Goal: Information Seeking & Learning: Learn about a topic

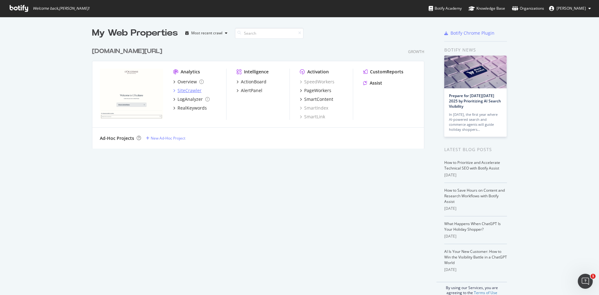
click at [190, 91] on div "SiteCrawler" at bounding box center [190, 90] width 24 height 6
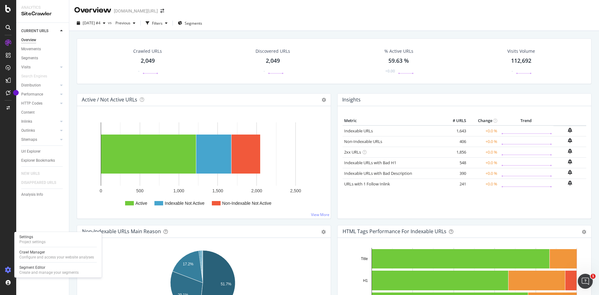
click at [7, 269] on icon at bounding box center [8, 270] width 6 height 6
click at [9, 270] on icon at bounding box center [8, 270] width 6 height 6
click at [34, 241] on div "Project settings" at bounding box center [32, 241] width 26 height 5
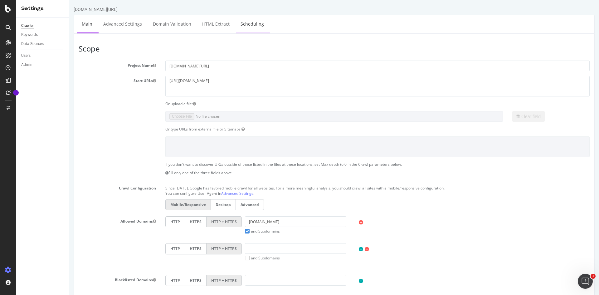
click at [251, 26] on link "Scheduling" at bounding box center [252, 23] width 33 height 17
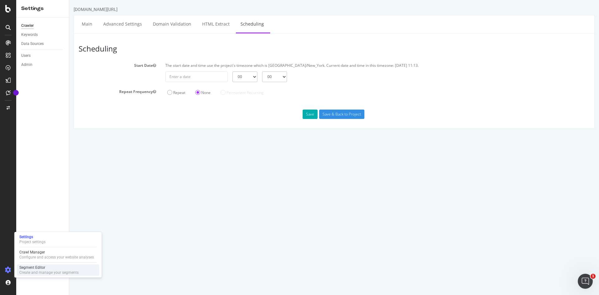
click at [40, 267] on div "Segment Editor" at bounding box center [48, 267] width 59 height 5
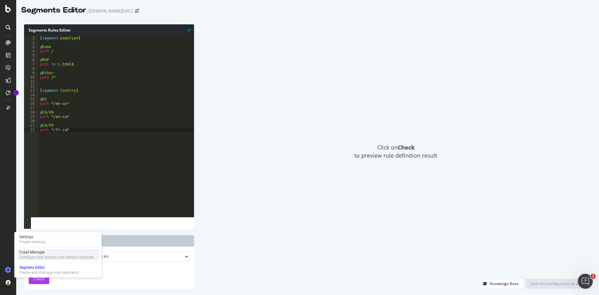
click at [31, 252] on div "Crawl Manager" at bounding box center [56, 252] width 75 height 5
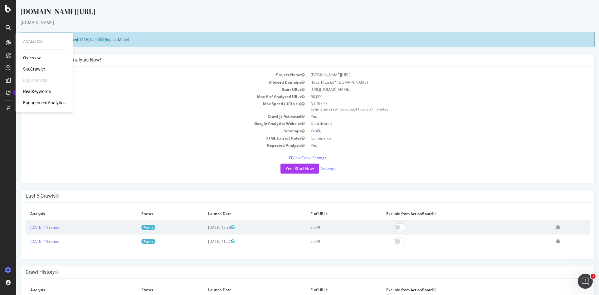
click at [34, 69] on div "SiteCrawler" at bounding box center [34, 69] width 22 height 6
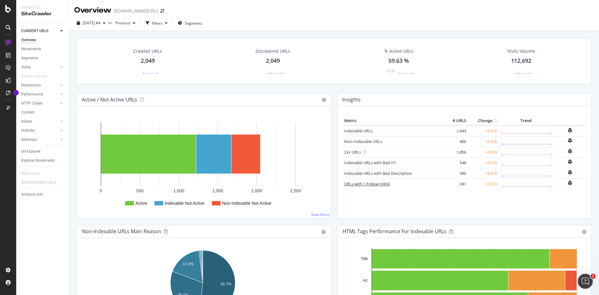
click at [370, 184] on link "URLs with 1 Follow Inlink" at bounding box center [367, 184] width 46 height 6
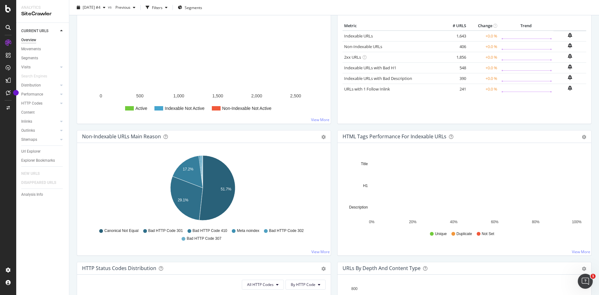
scroll to position [125, 0]
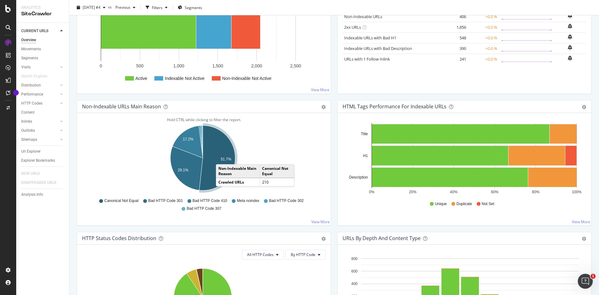
click at [222, 158] on text "51.7%" at bounding box center [226, 159] width 11 height 4
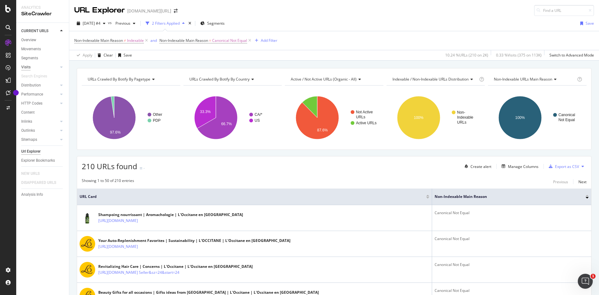
click at [31, 68] on link "Visits" at bounding box center [39, 67] width 37 height 7
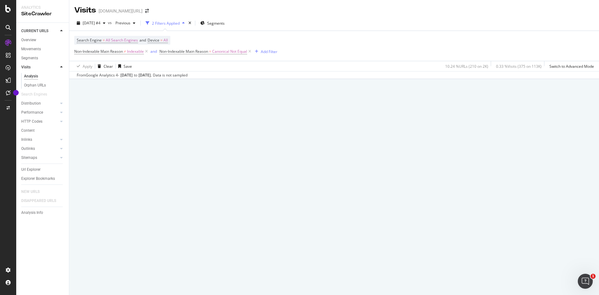
click at [31, 75] on div "Analysis" at bounding box center [31, 76] width 14 height 7
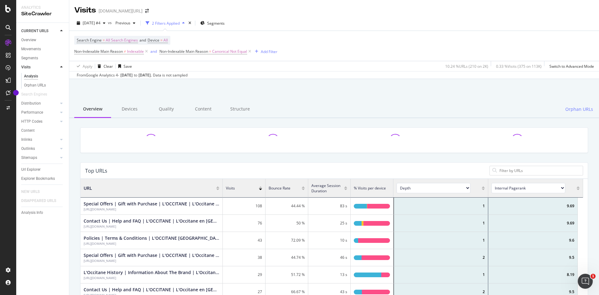
scroll to position [183, 498]
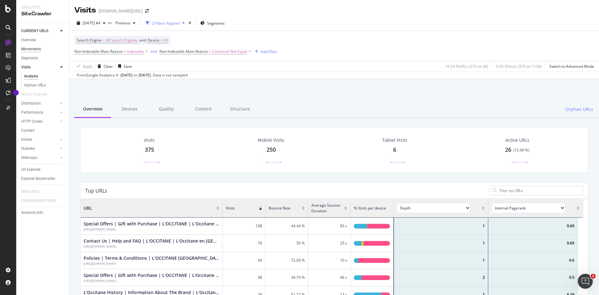
click at [31, 49] on div "Movements" at bounding box center [31, 49] width 20 height 7
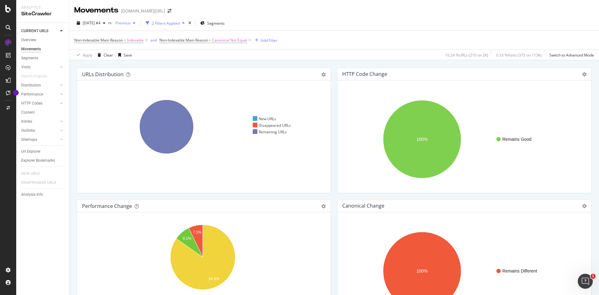
click at [138, 22] on div "button" at bounding box center [133, 23] width 7 height 4
click at [242, 59] on div "Apply Clear Save 10.24 % URLs ( 210 on 2K ) 0.33 % Visits ( 375 on 113K ) Switc…" at bounding box center [334, 55] width 530 height 10
click at [43, 94] on div "Performance" at bounding box center [32, 94] width 22 height 7
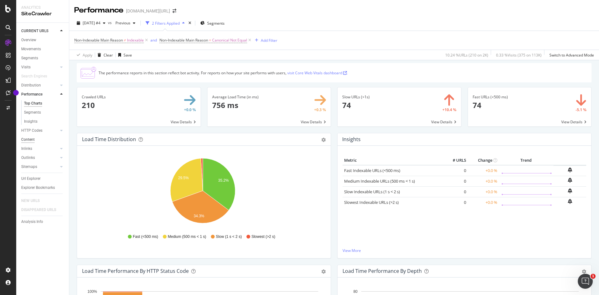
click at [26, 140] on div "Content" at bounding box center [27, 139] width 13 height 7
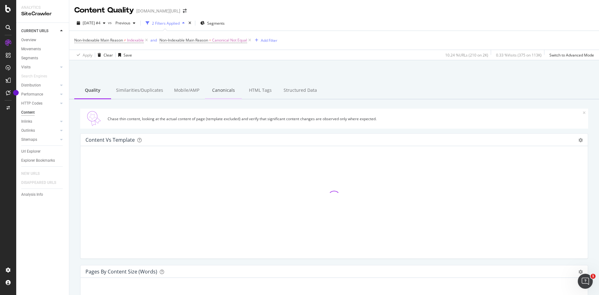
click at [222, 90] on div "Canonicals" at bounding box center [223, 90] width 37 height 17
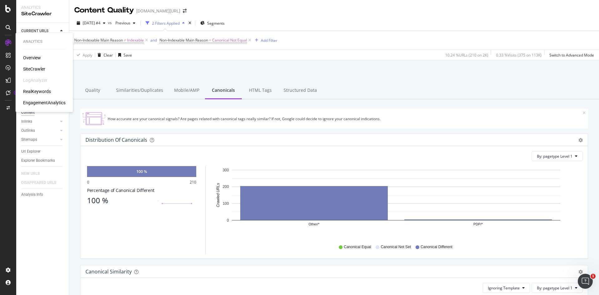
click at [40, 91] on div "RealKeywords" at bounding box center [37, 91] width 28 height 6
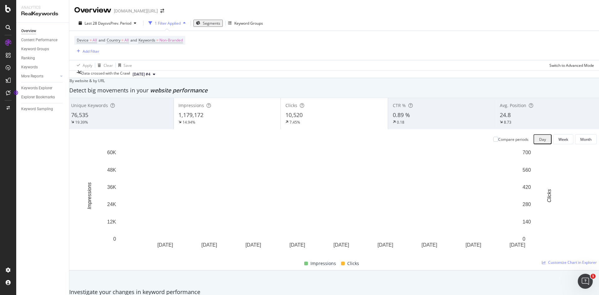
scroll to position [686, 0]
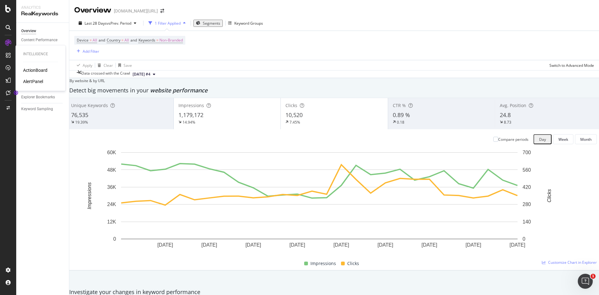
click at [33, 69] on div "ActionBoard" at bounding box center [35, 70] width 24 height 6
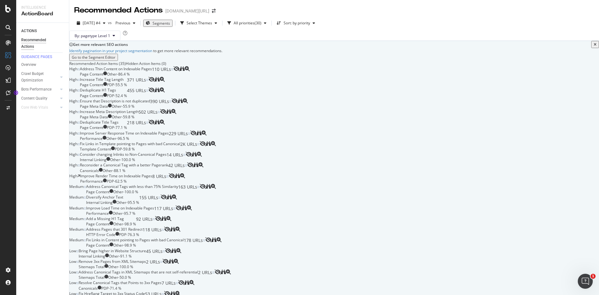
scroll to position [94, 0]
click at [180, 152] on div "Template Content PDP - 59.8 %" at bounding box center [130, 148] width 100 height 5
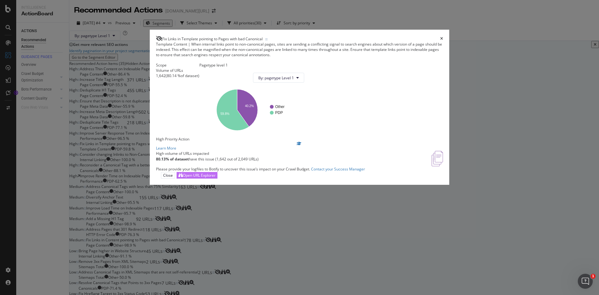
click at [216, 178] on div "Open URL Explorer" at bounding box center [199, 175] width 33 height 5
click at [440, 37] on icon "times" at bounding box center [441, 39] width 3 height 4
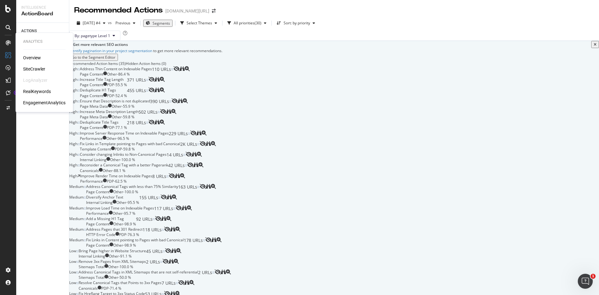
click at [41, 89] on div "RealKeywords" at bounding box center [37, 91] width 28 height 6
